Goal: Information Seeking & Learning: Learn about a topic

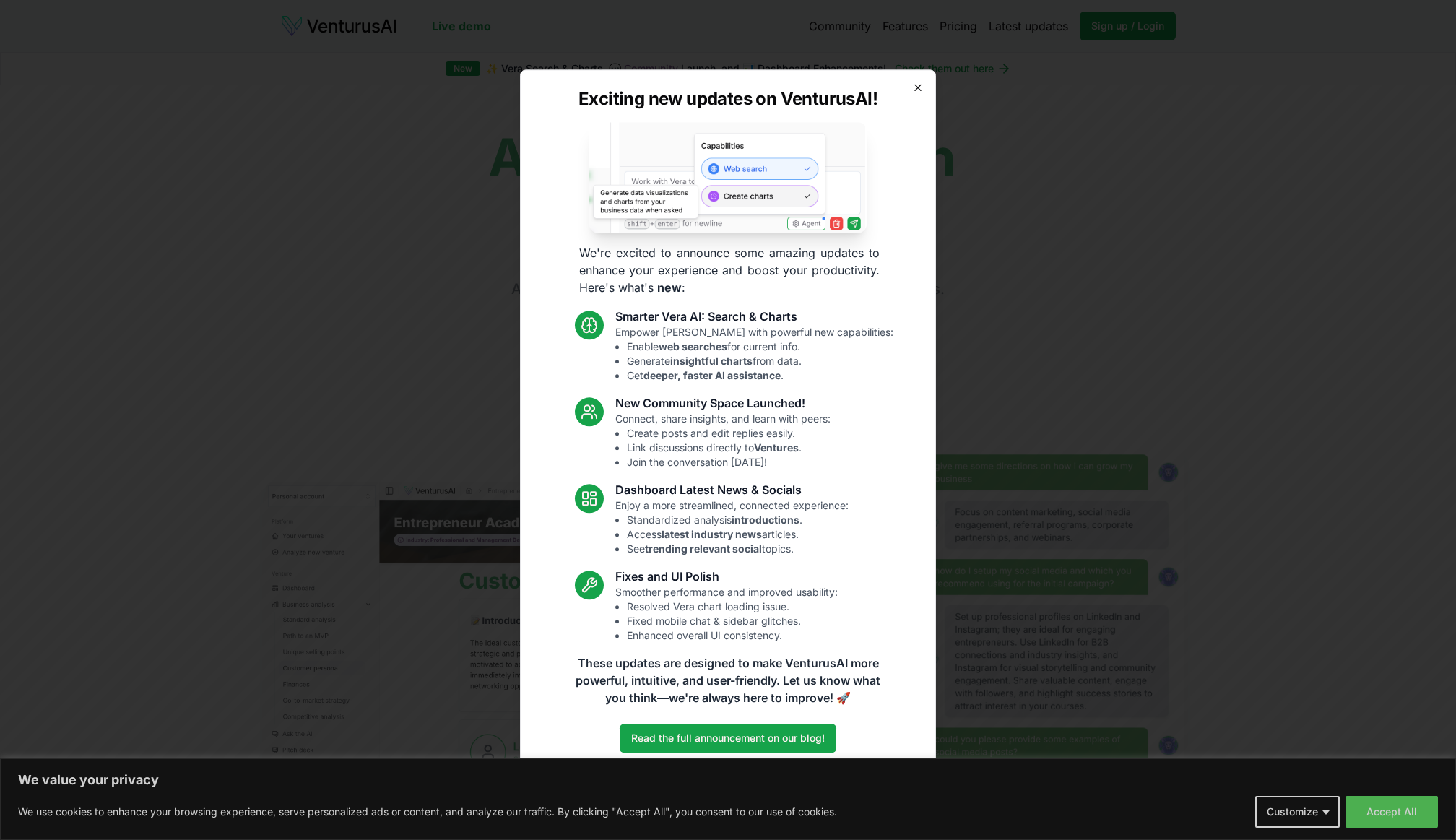
click at [917, 87] on icon "button" at bounding box center [917, 87] width 6 height 6
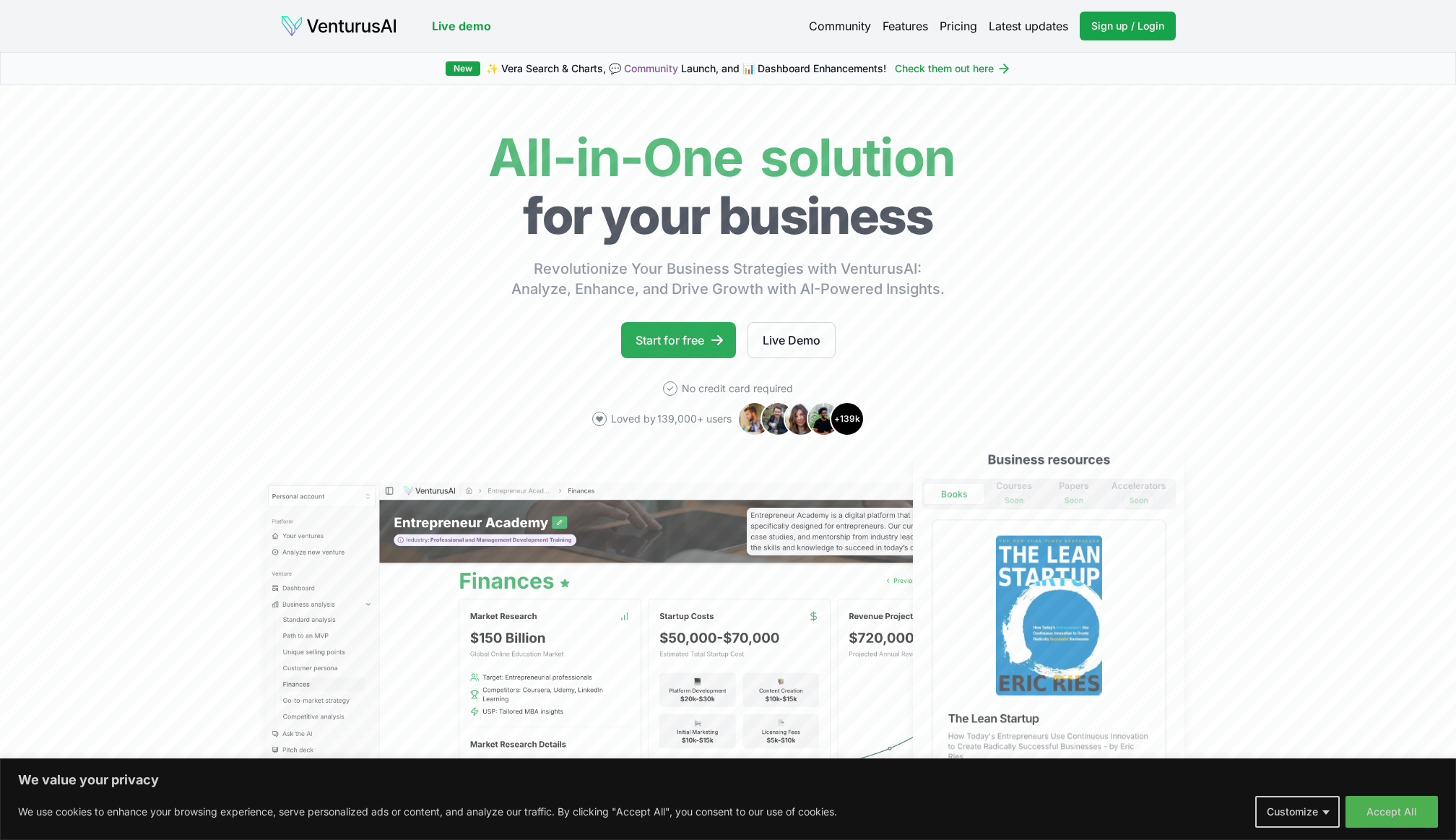
click at [686, 339] on link "Start for free" at bounding box center [679, 340] width 115 height 36
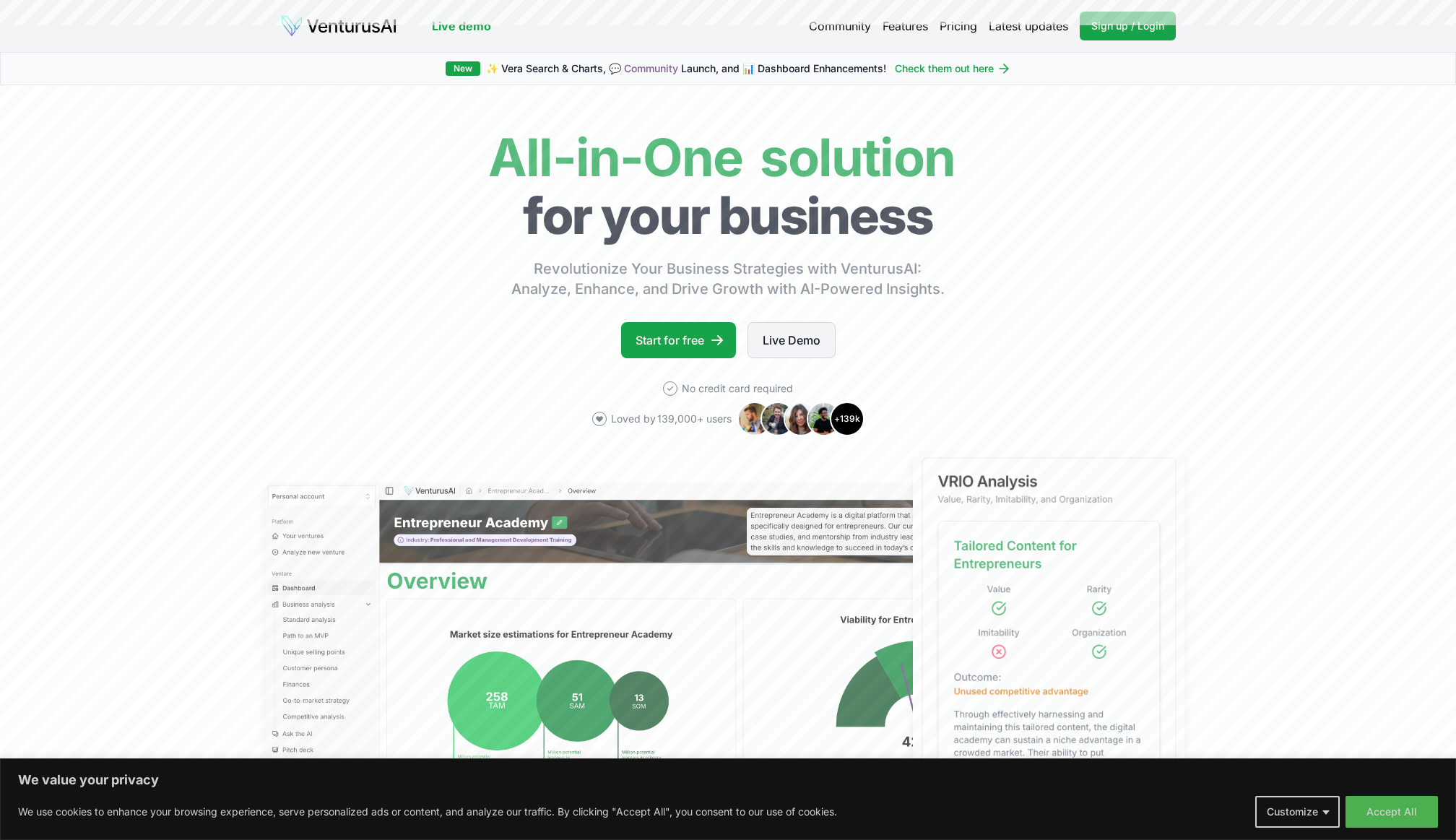
click at [802, 339] on link "Live Demo" at bounding box center [791, 340] width 88 height 36
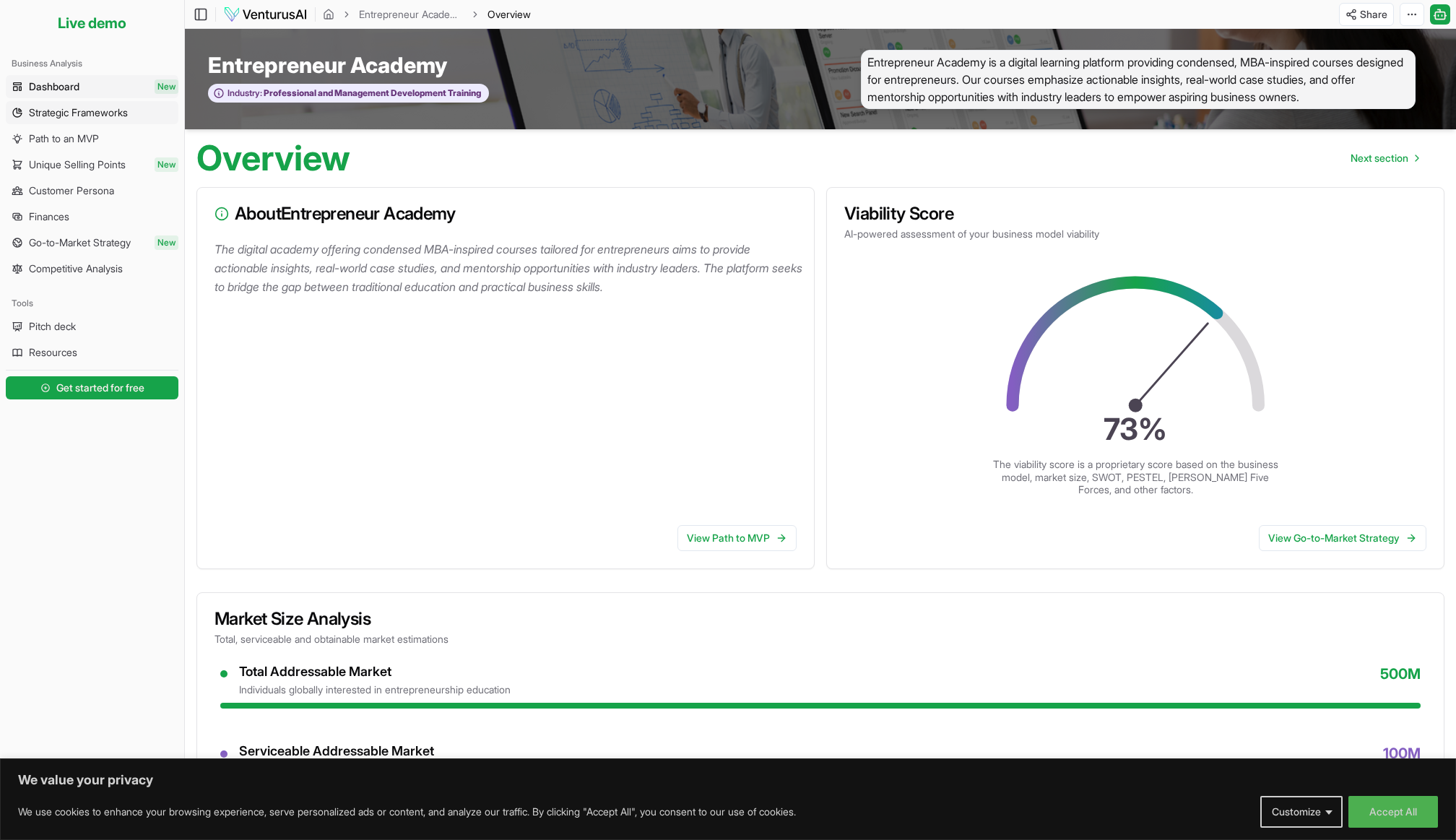
click at [62, 112] on span "Strategic Frameworks" at bounding box center [78, 112] width 99 height 14
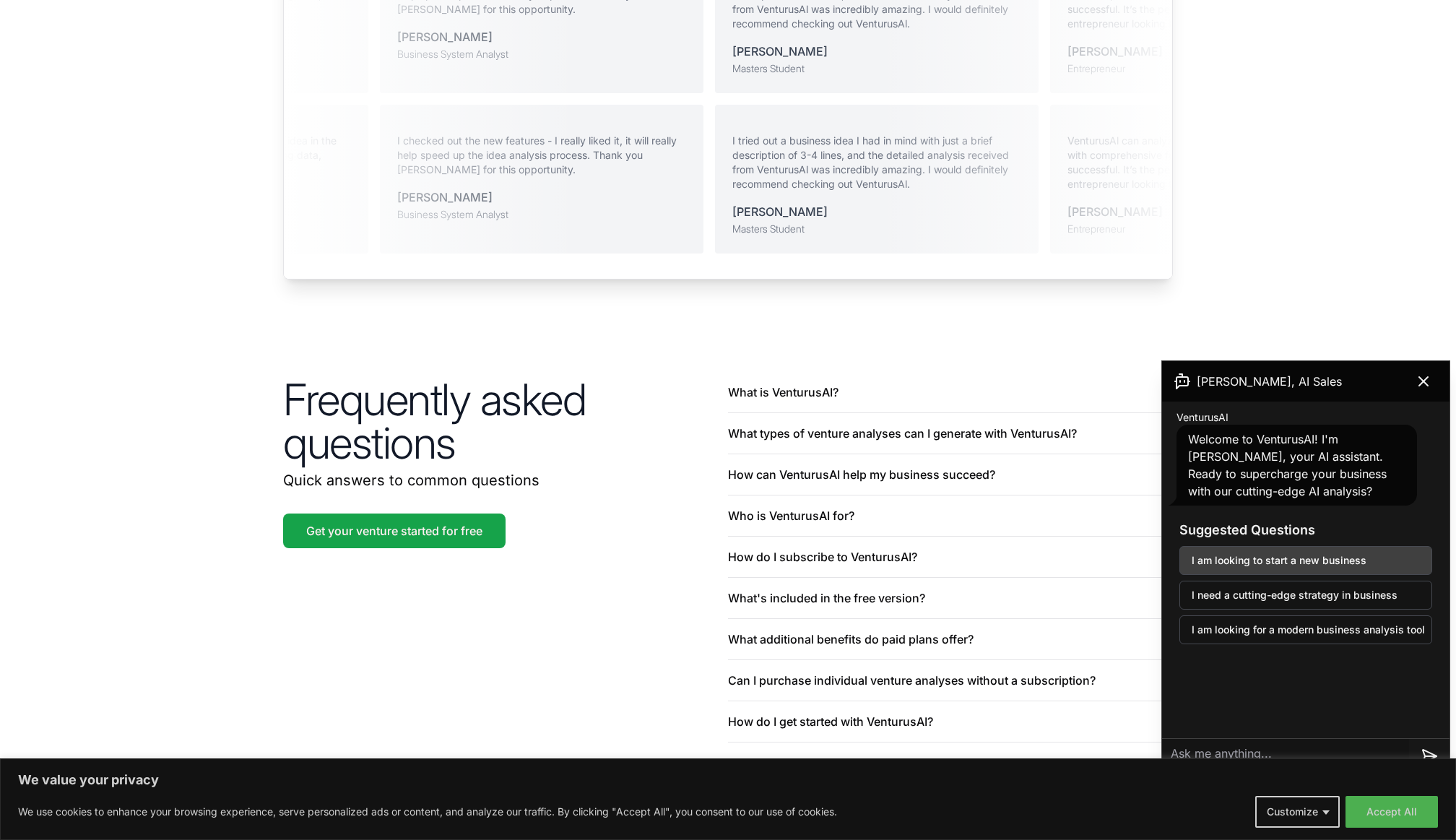
scroll to position [3120, 0]
click at [1234, 562] on button "I am looking to start a new business" at bounding box center [1305, 560] width 252 height 29
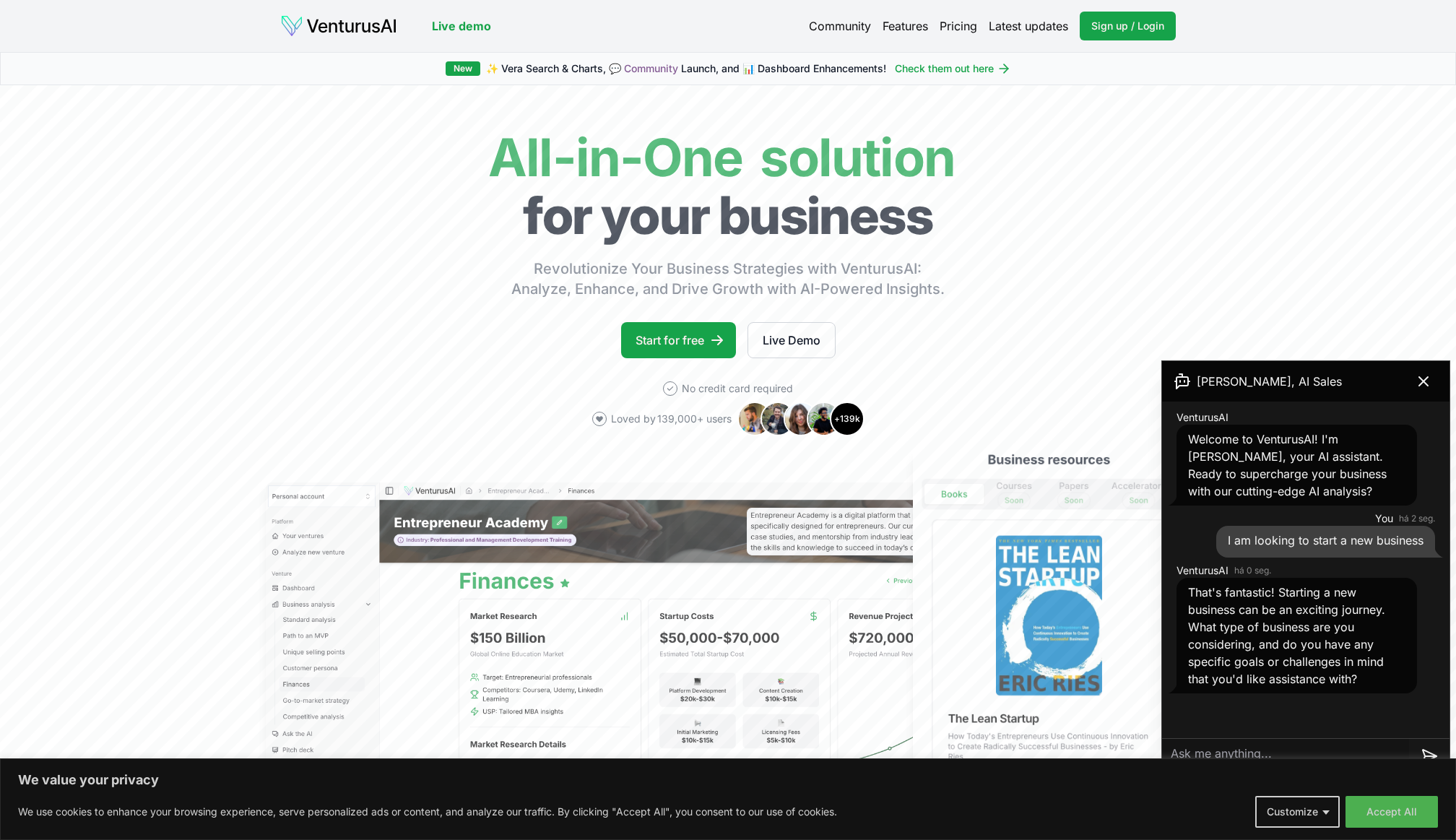
scroll to position [0, 0]
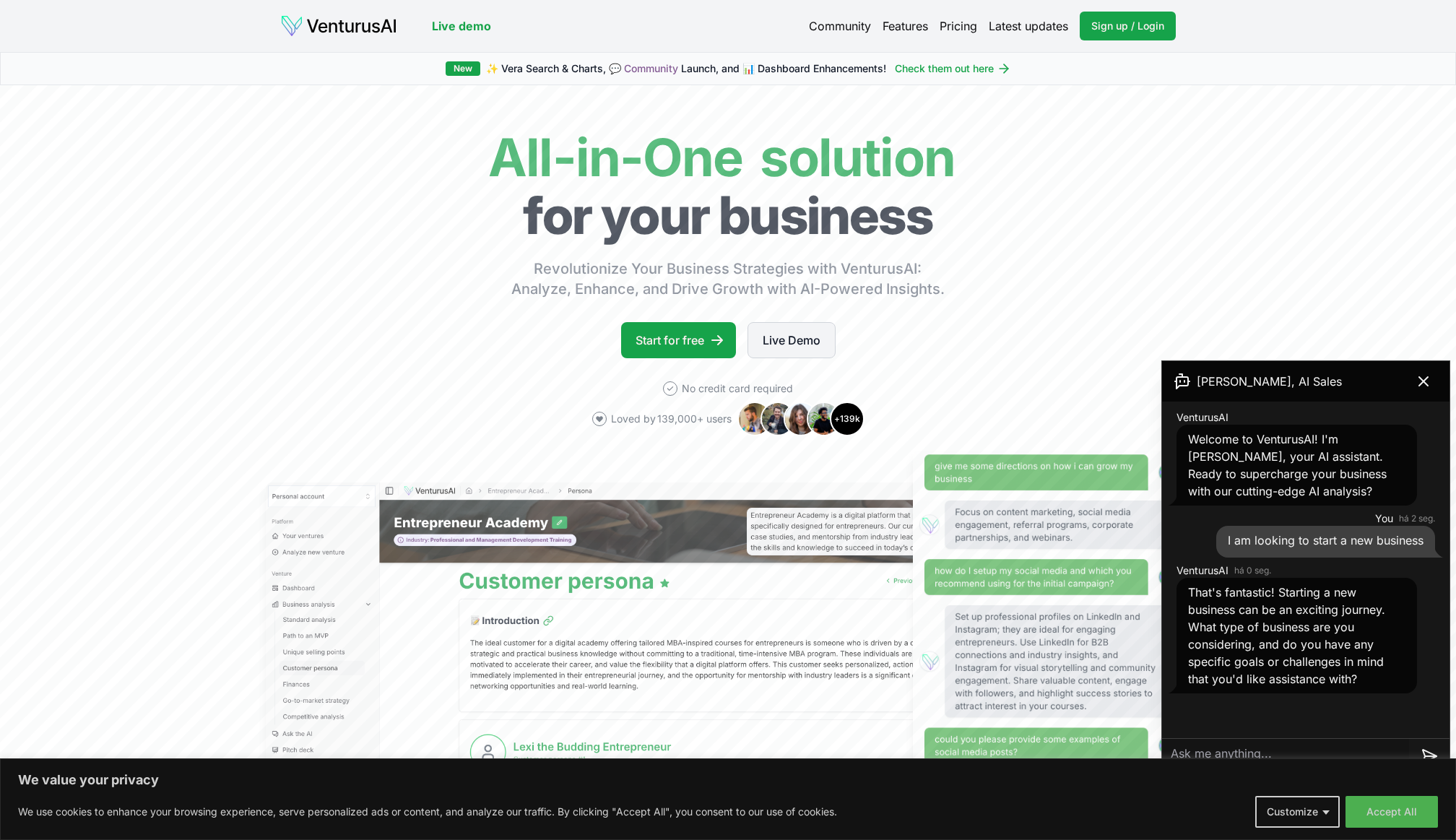
click at [794, 344] on link "Live Demo" at bounding box center [791, 340] width 88 height 36
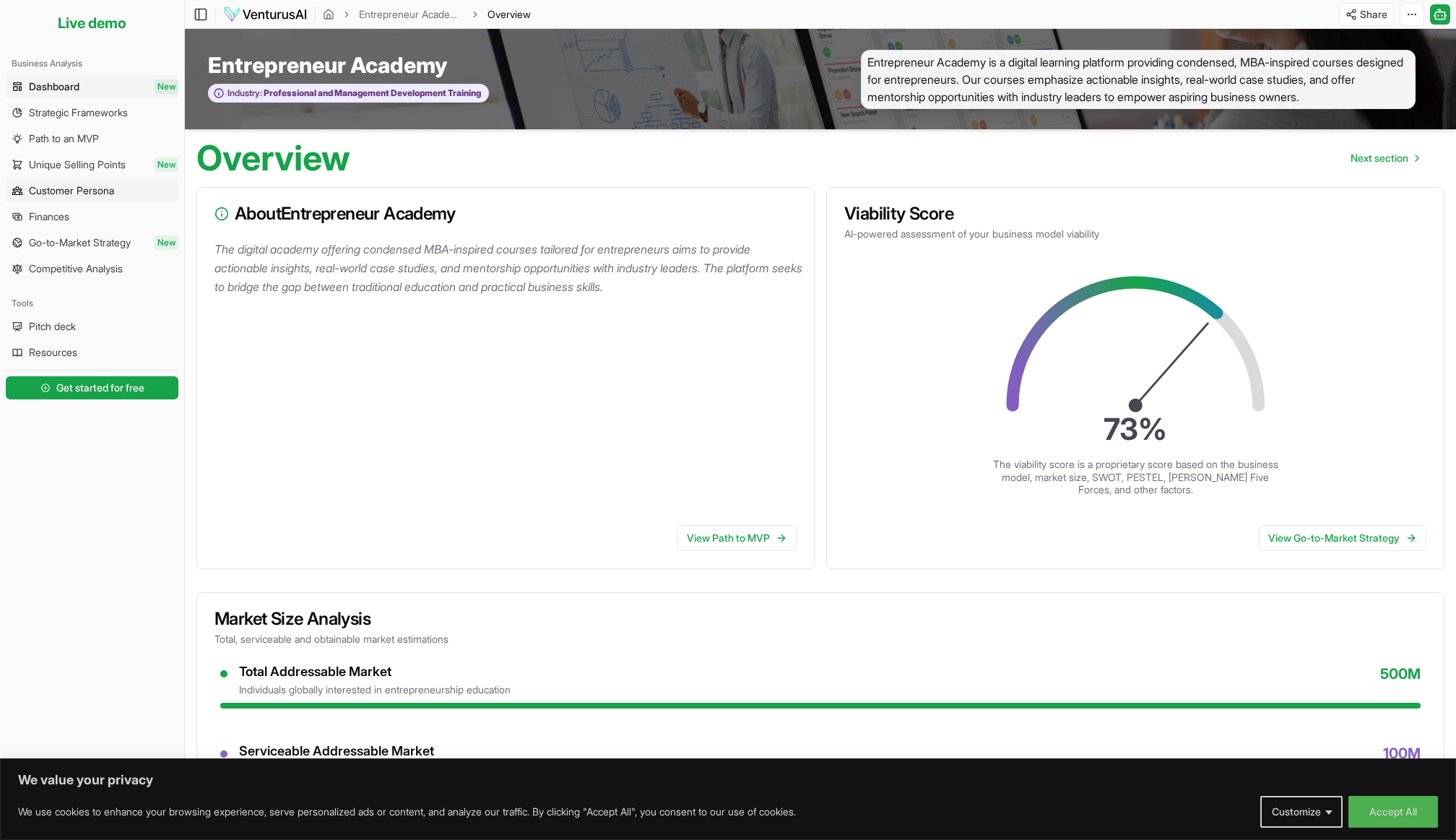
click at [84, 190] on span "Customer Persona" at bounding box center [72, 190] width 85 height 14
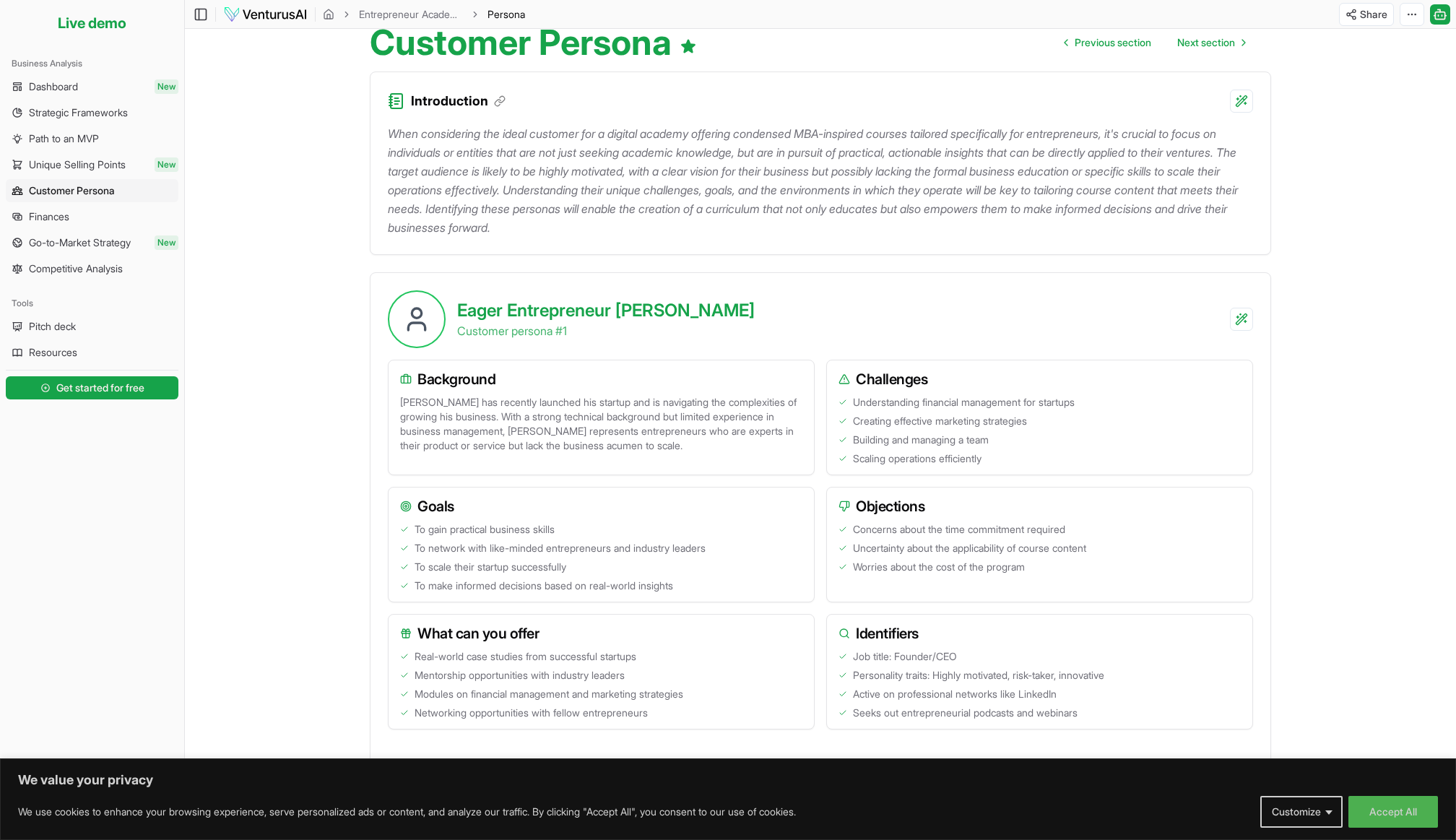
scroll to position [131, 0]
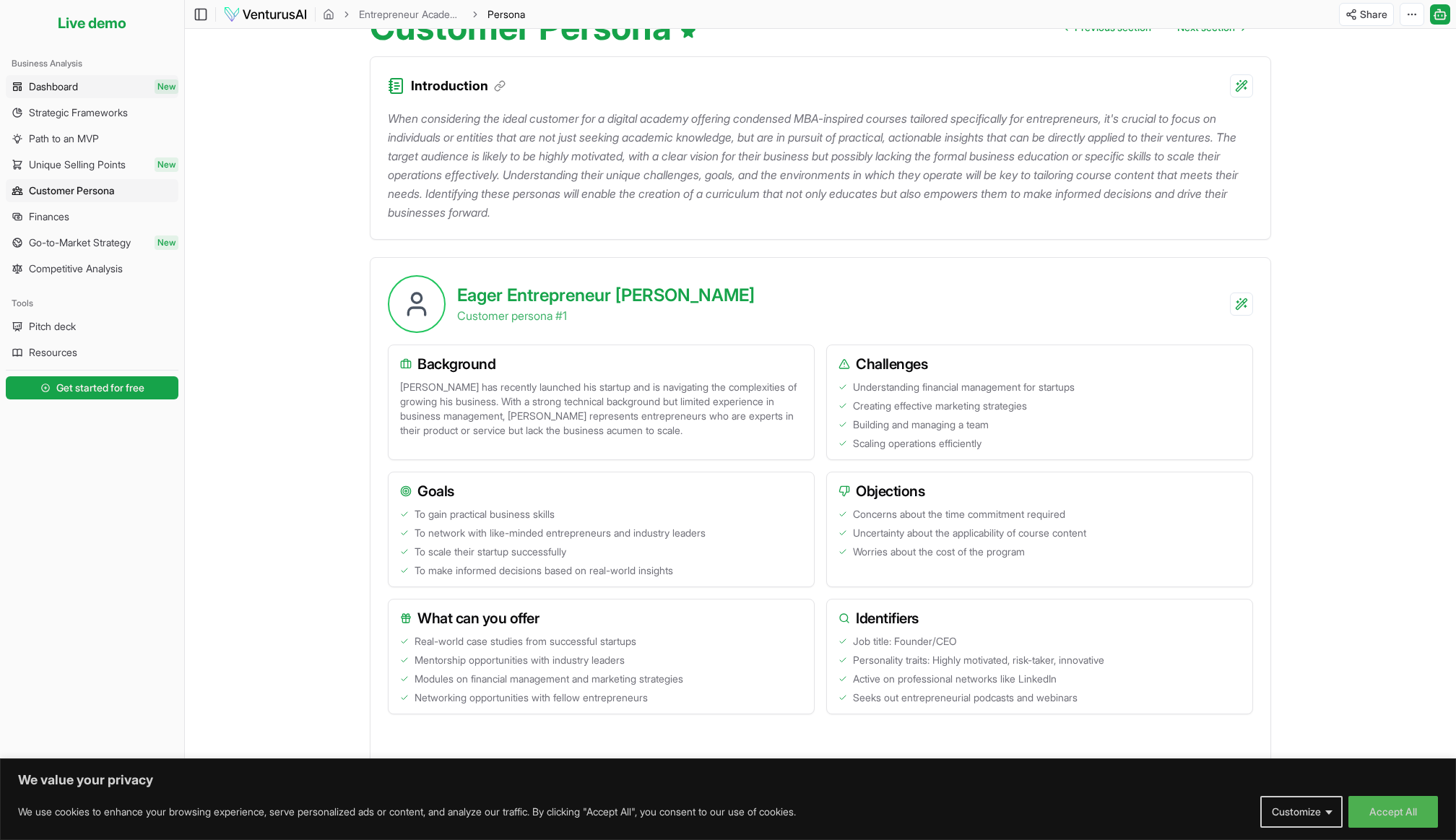
click at [70, 87] on span "Dashboard" at bounding box center [53, 86] width 49 height 14
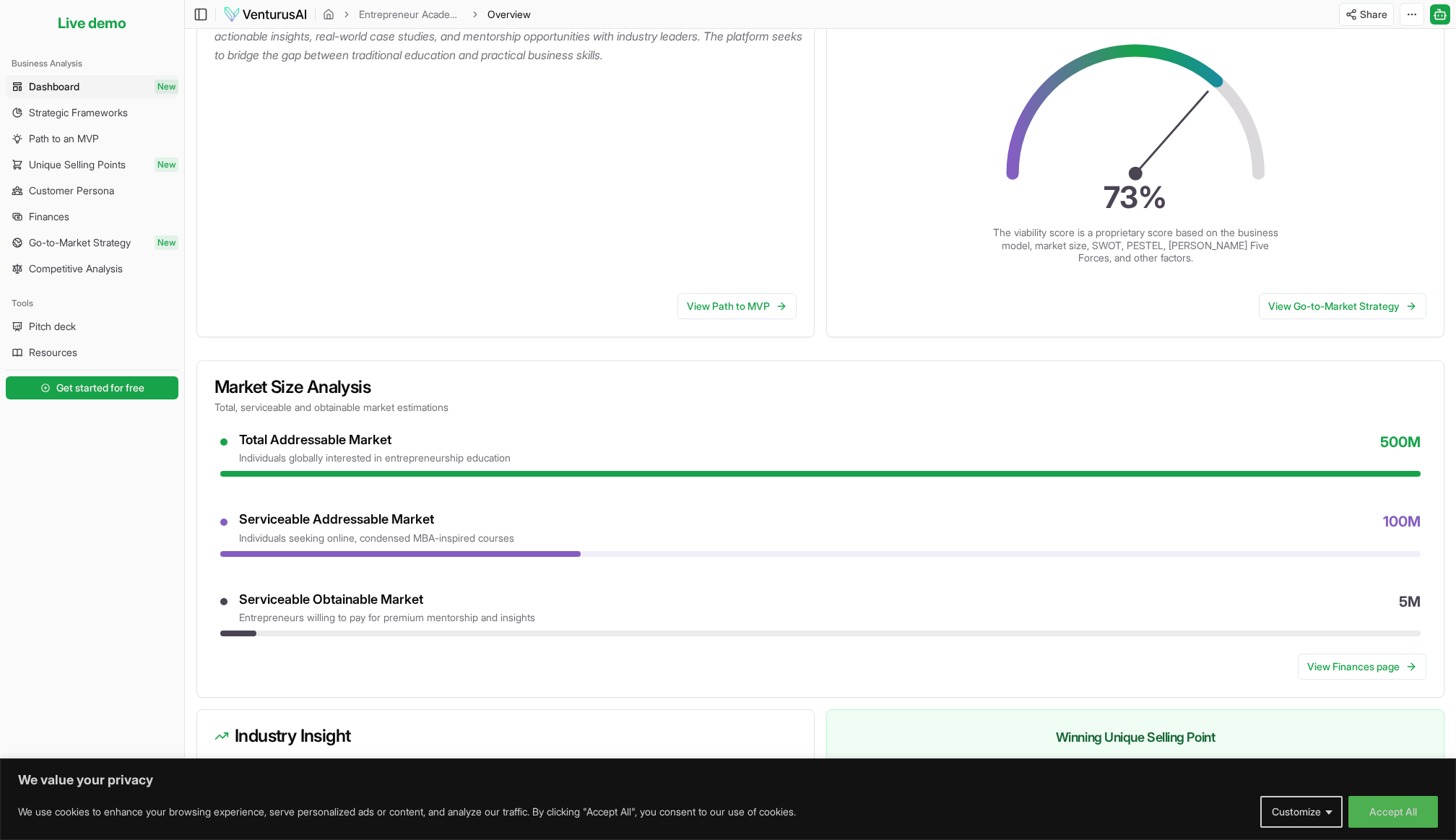
scroll to position [234, 0]
